Goal: Task Accomplishment & Management: Manage account settings

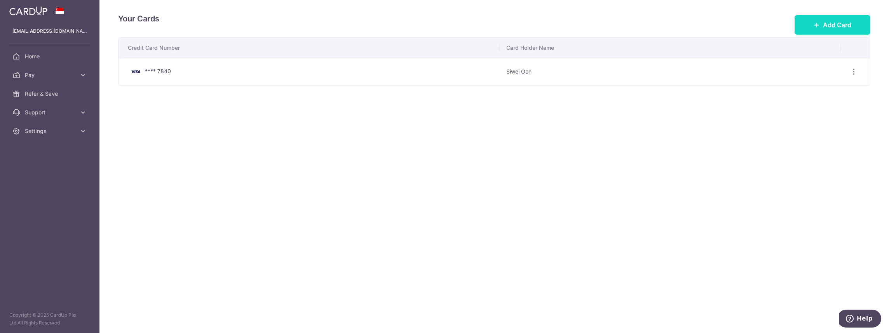
click at [827, 23] on span "Add Card" at bounding box center [837, 24] width 28 height 9
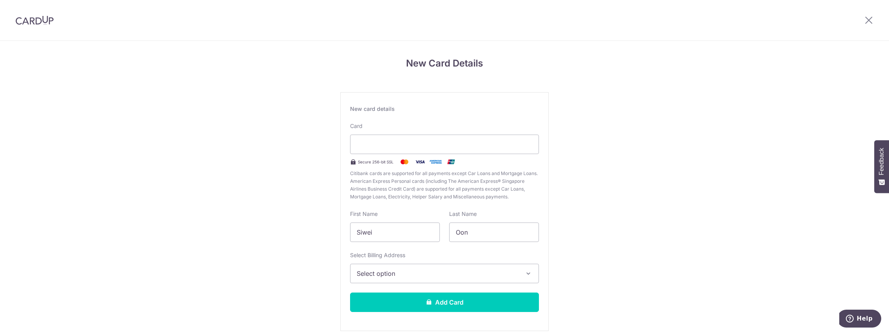
click at [375, 242] on div "New card details Card Secure 256-bit SSL Citibank cards are supported for all p…" at bounding box center [444, 211] width 208 height 239
click at [379, 234] on input "Siwei" at bounding box center [395, 231] width 90 height 19
drag, startPoint x: 387, startPoint y: 232, endPoint x: 309, endPoint y: 234, distance: 78.9
click at [309, 234] on div "New Card Details New card details Card Secure 256-bit SSL Citibank cards are su…" at bounding box center [444, 204] width 889 height 326
type input "Li Hui"
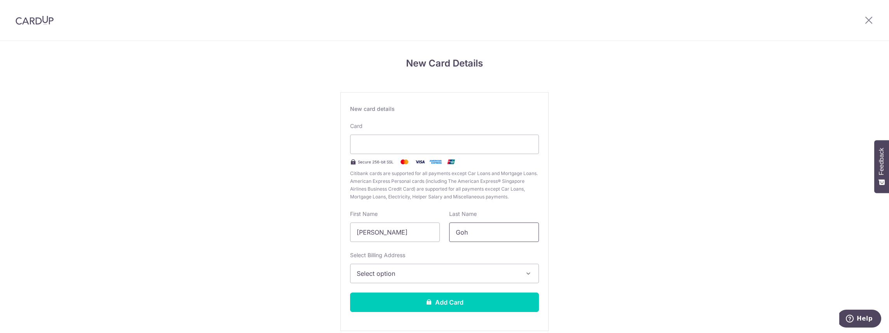
type input "Goh"
click at [364, 270] on span "Select option" at bounding box center [438, 273] width 162 height 9
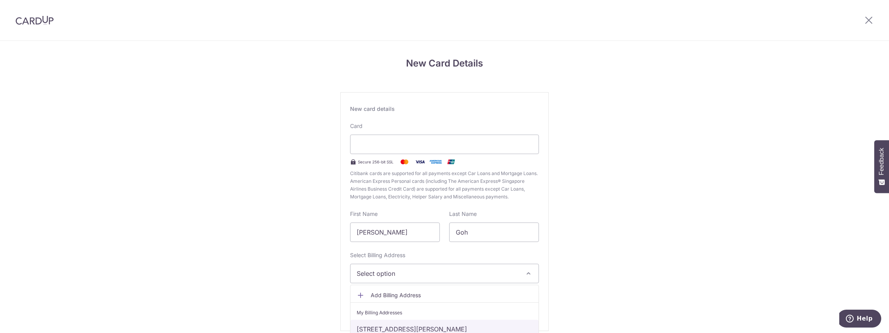
click at [376, 327] on link "86 Dawson Road, #19-03, Singapore, Singapore-141086" at bounding box center [445, 328] width 188 height 19
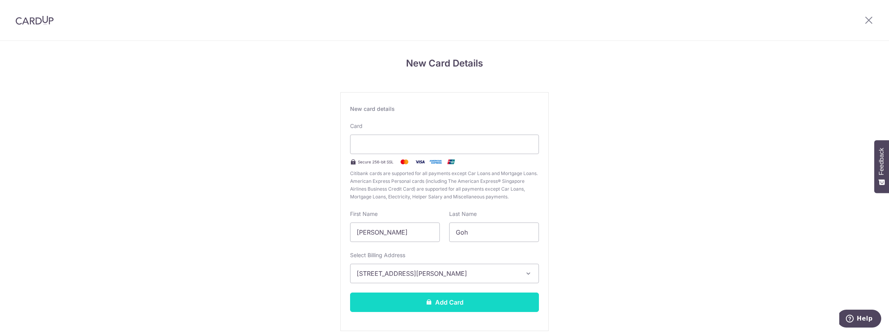
click at [452, 304] on button "Add Card" at bounding box center [444, 301] width 189 height 19
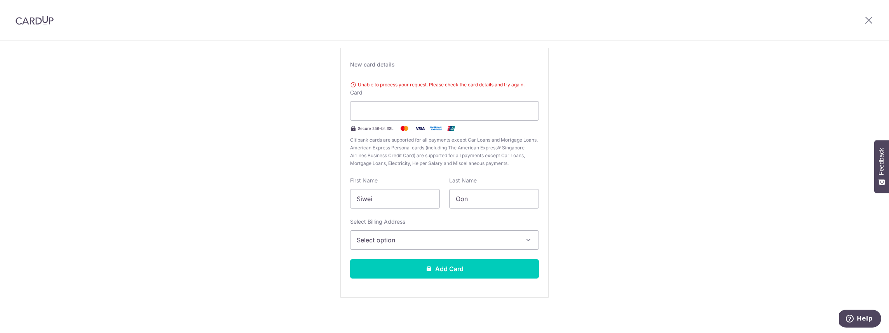
click at [401, 232] on button "Select option" at bounding box center [444, 239] width 189 height 19
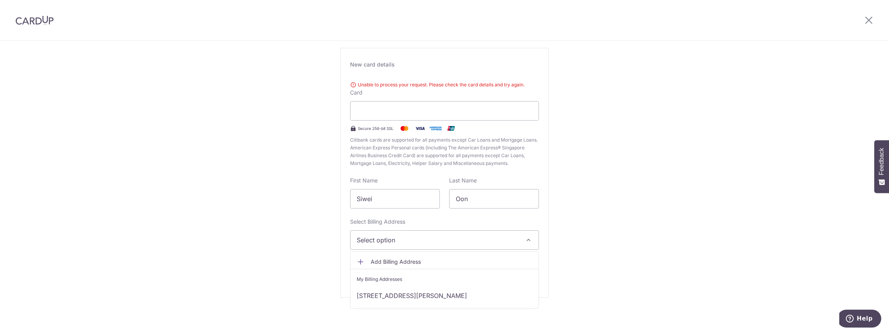
click at [619, 196] on div "New Card Details New card details Unable to process your request. Please check …" at bounding box center [444, 165] width 889 height 337
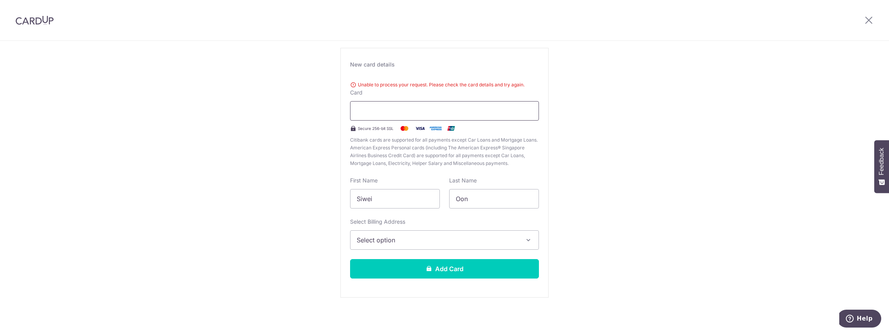
click at [398, 115] on div at bounding box center [444, 110] width 189 height 19
drag, startPoint x: 375, startPoint y: 196, endPoint x: 336, endPoint y: 201, distance: 39.5
click at [336, 201] on div "New Card Details New card details Unable to process your request. Please check …" at bounding box center [444, 165] width 889 height 337
type input "Li Hui"
type input "g"
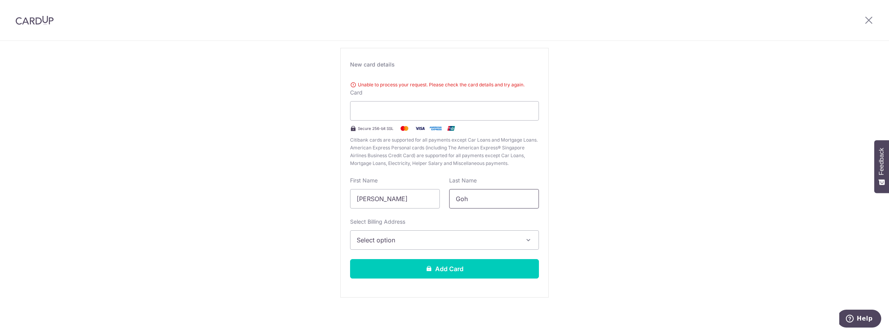
type input "Goh"
click at [364, 235] on span "Select option" at bounding box center [438, 239] width 162 height 9
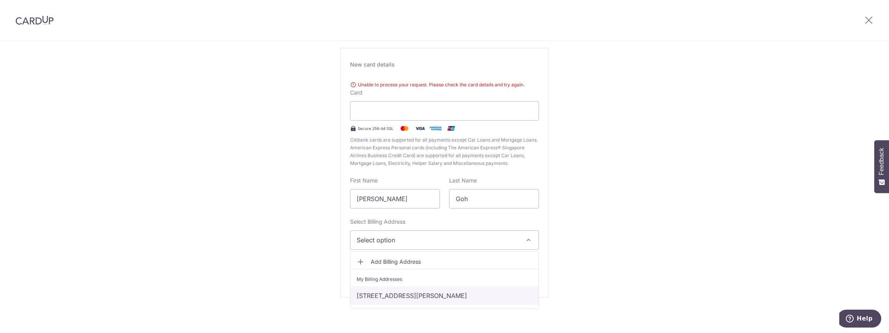
click at [377, 295] on link "86 Dawson Road, #19-03, Singapore, Singapore-141086" at bounding box center [445, 295] width 188 height 19
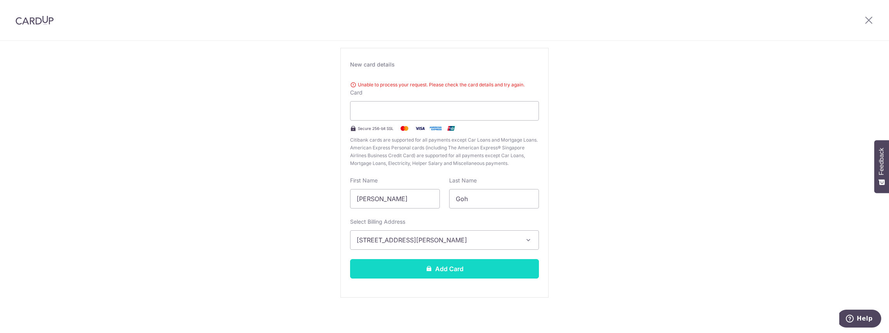
click at [459, 269] on button "Add Card" at bounding box center [444, 268] width 189 height 19
